Goal: Information Seeking & Learning: Learn about a topic

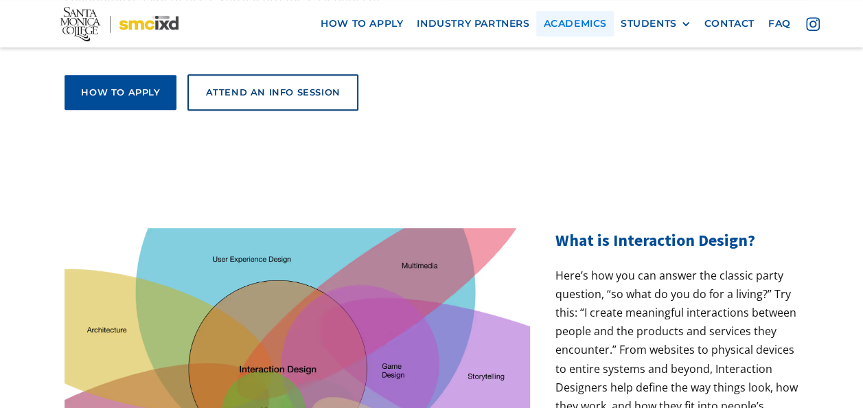
click at [579, 22] on link "Academics" at bounding box center [574, 23] width 77 height 25
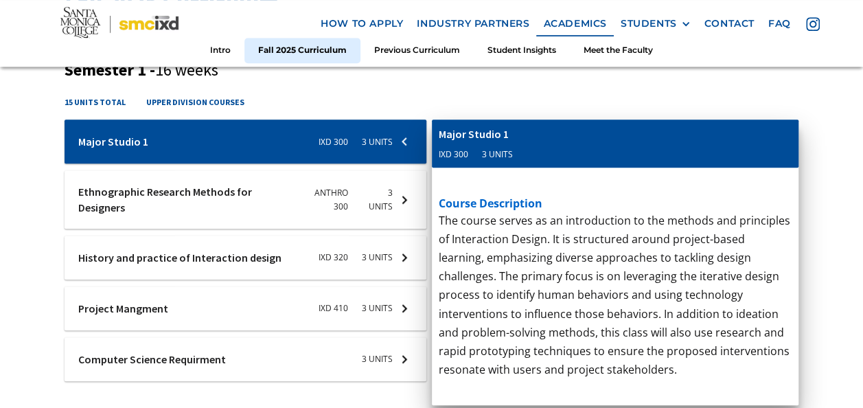
scroll to position [549, 0]
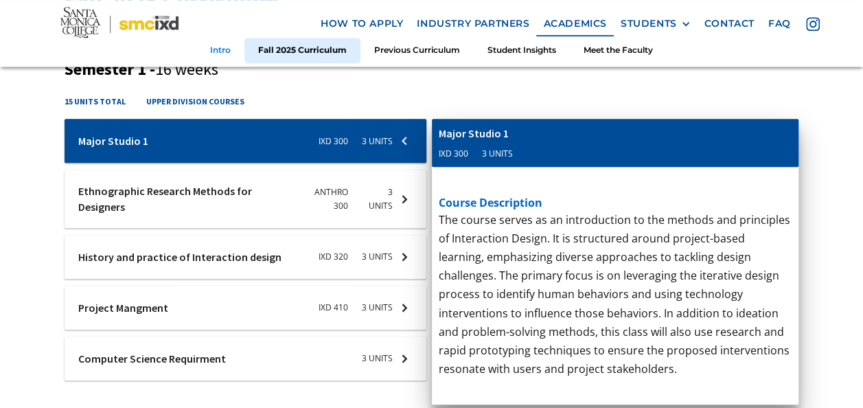
click at [239, 47] on link "Intro" at bounding box center [220, 50] width 48 height 25
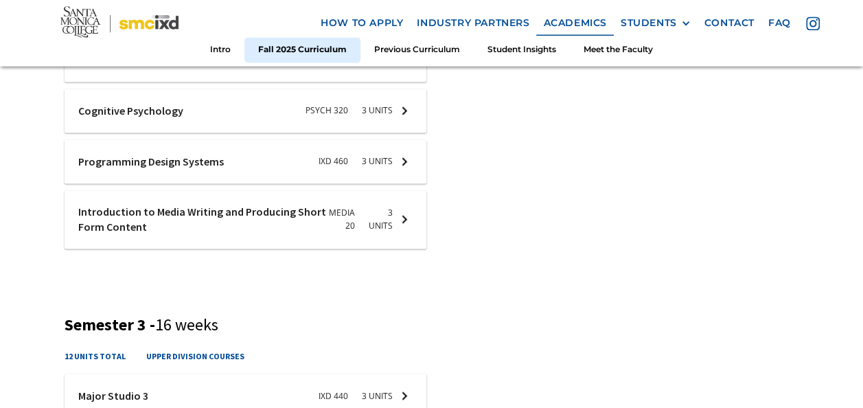
scroll to position [1017, 0]
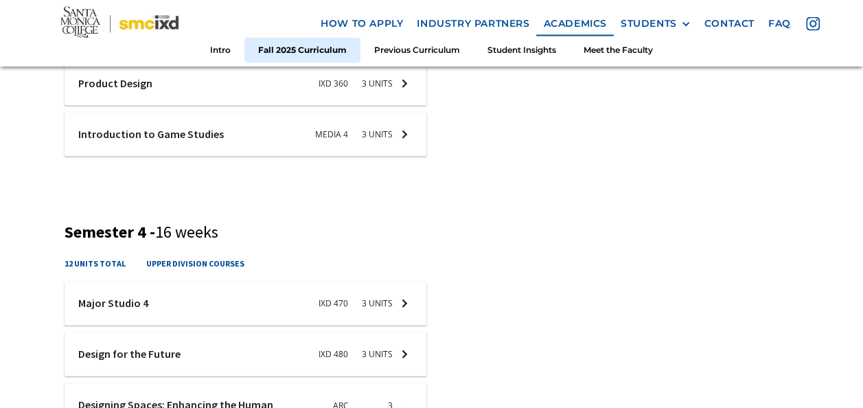
click at [96, 36] on img at bounding box center [119, 24] width 118 height 34
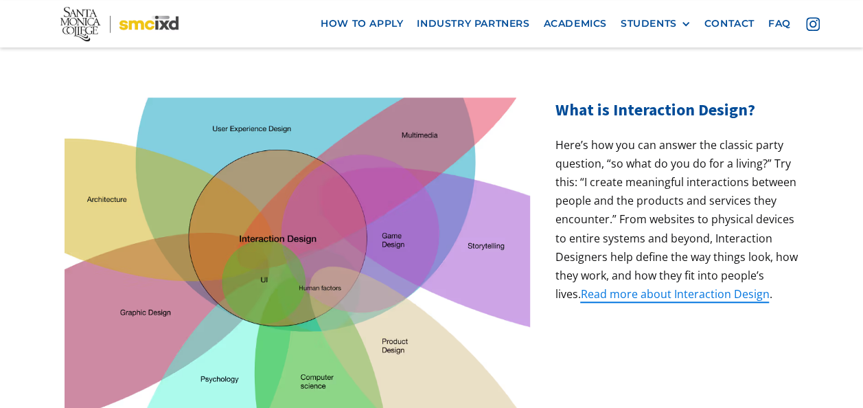
scroll to position [475, 0]
